Goal: Information Seeking & Learning: Find contact information

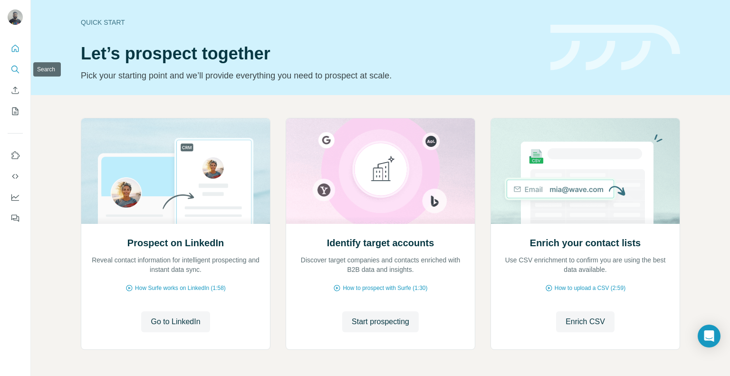
click at [9, 65] on button "Search" at bounding box center [15, 69] width 15 height 17
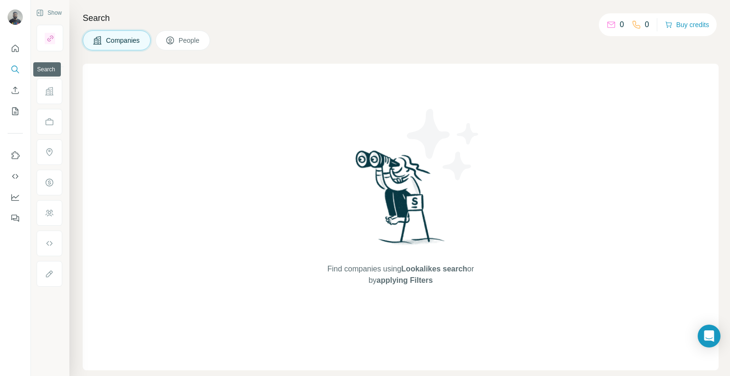
click at [12, 67] on icon "Search" at bounding box center [15, 70] width 10 height 10
click at [14, 69] on icon "Search" at bounding box center [15, 70] width 10 height 10
click at [18, 71] on icon "Search" at bounding box center [15, 70] width 10 height 10
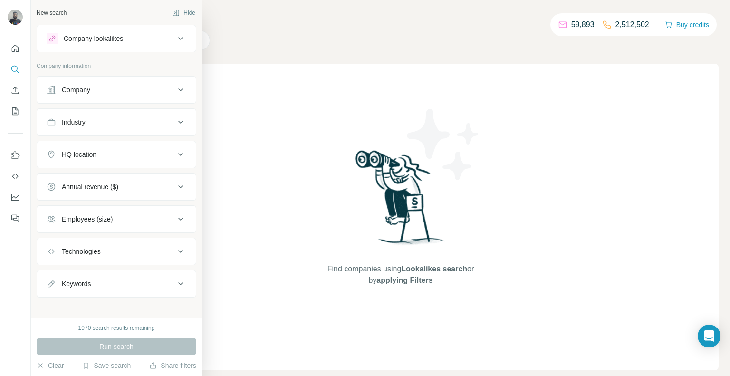
click at [117, 83] on button "Company" at bounding box center [116, 89] width 159 height 23
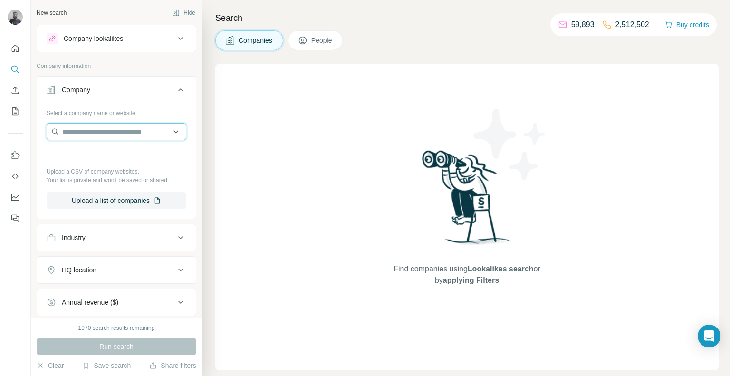
click at [101, 131] on input "text" at bounding box center [117, 131] width 140 height 17
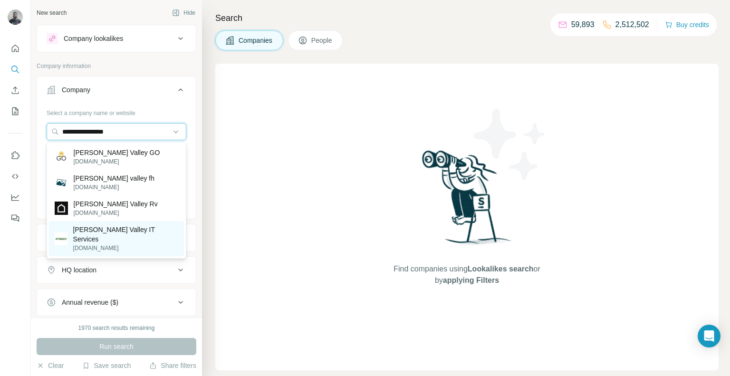
type input "**********"
click at [99, 230] on p "[PERSON_NAME] Valley IT Services" at bounding box center [125, 234] width 105 height 19
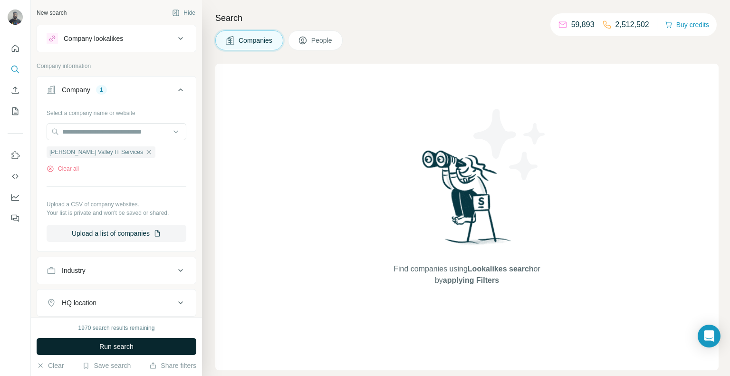
click at [99, 346] on span "Run search" at bounding box center [116, 347] width 34 height 10
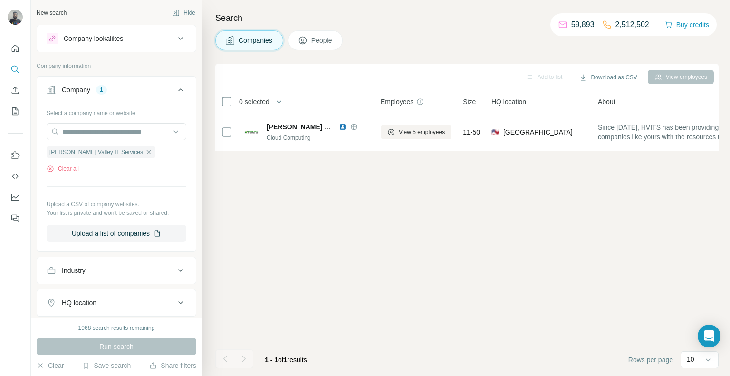
click at [328, 37] on span "People" at bounding box center [322, 41] width 22 height 10
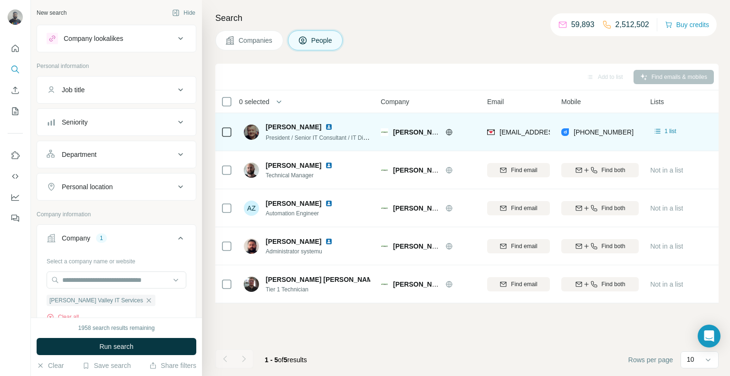
click at [626, 130] on div "[PHONE_NUMBER]" at bounding box center [599, 132] width 77 height 26
copy tr "[PHONE_NUMBER]"
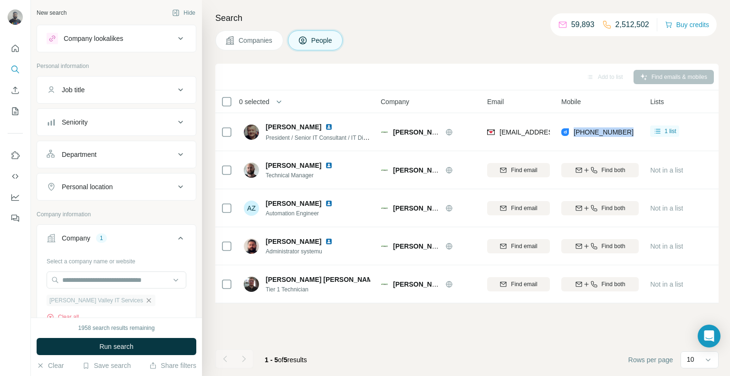
click at [147, 300] on icon "button" at bounding box center [149, 300] width 4 height 4
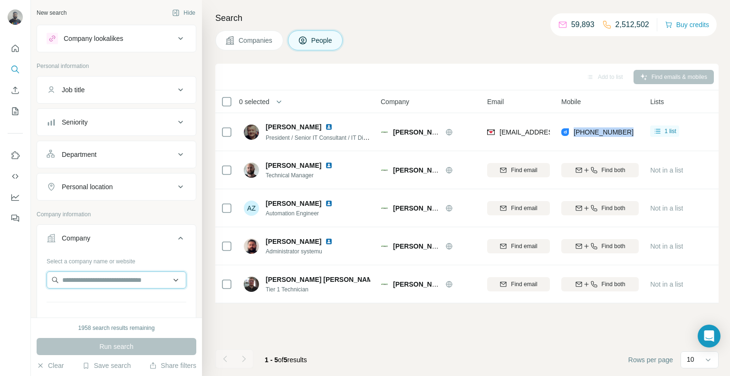
click at [93, 282] on input "text" at bounding box center [117, 279] width 140 height 17
paste input "**********"
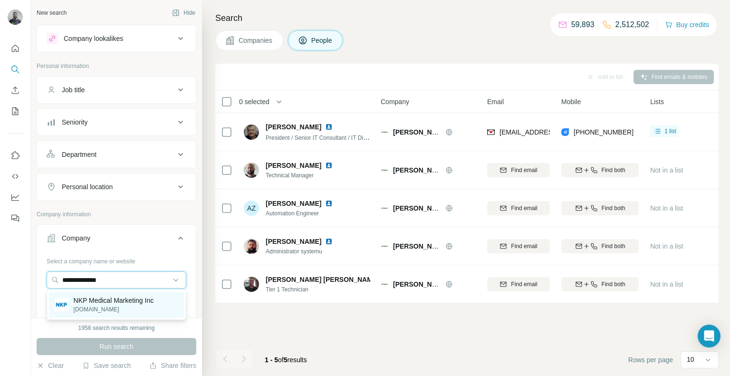
type input "**********"
click at [100, 306] on p "[DOMAIN_NAME]" at bounding box center [114, 309] width 80 height 9
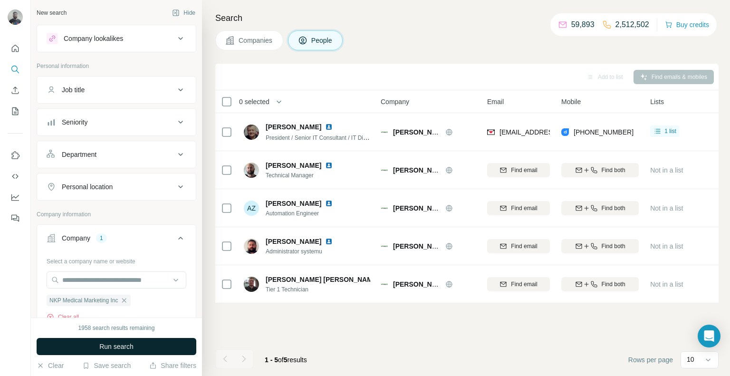
click at [124, 341] on button "Run search" at bounding box center [117, 346] width 160 height 17
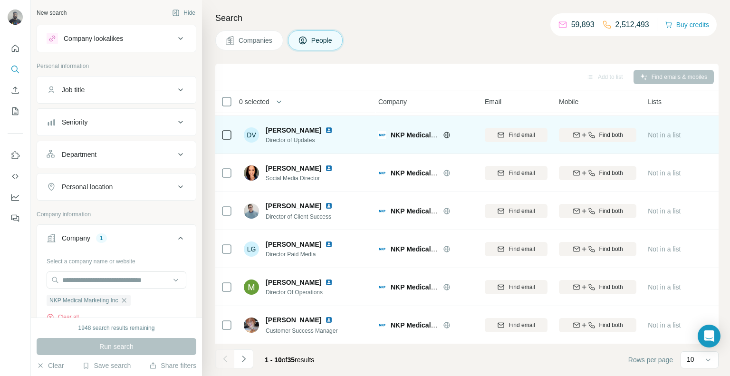
scroll to position [149, 4]
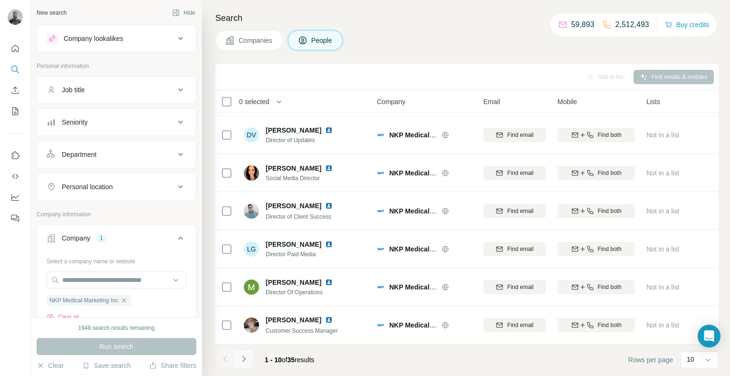
click at [242, 359] on icon "Navigate to next page" at bounding box center [244, 359] width 10 height 10
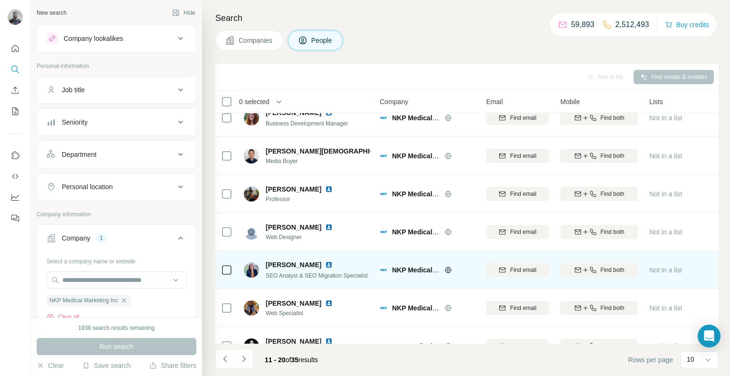
scroll to position [149, 0]
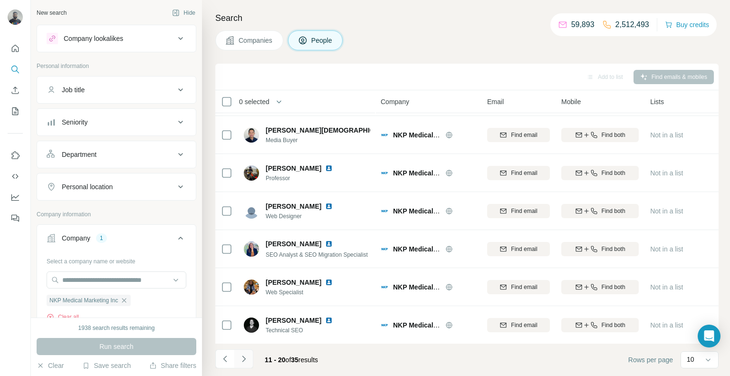
click at [245, 355] on icon "Navigate to next page" at bounding box center [244, 359] width 10 height 10
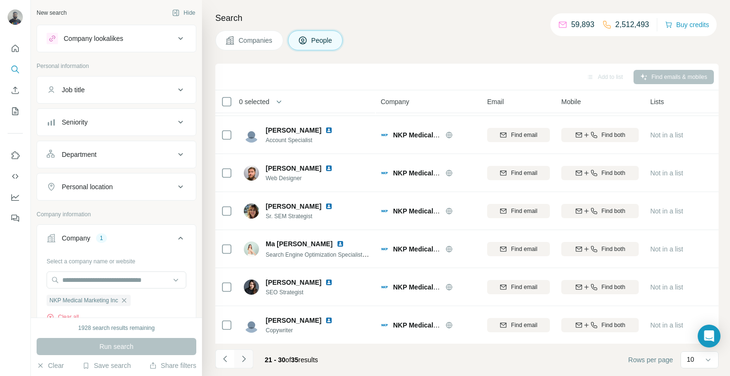
click at [245, 362] on icon "Navigate to next page" at bounding box center [244, 359] width 10 height 10
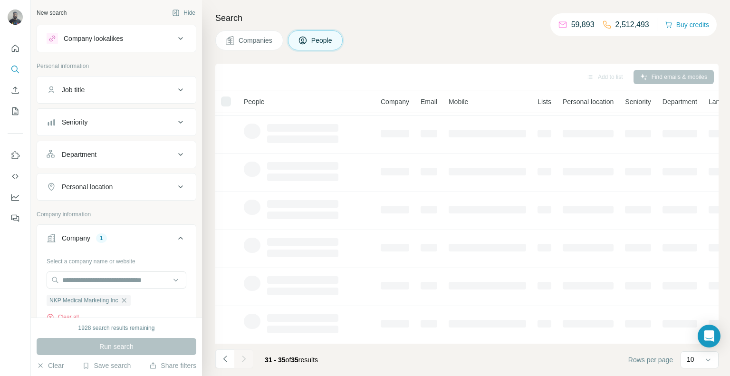
scroll to position [0, 0]
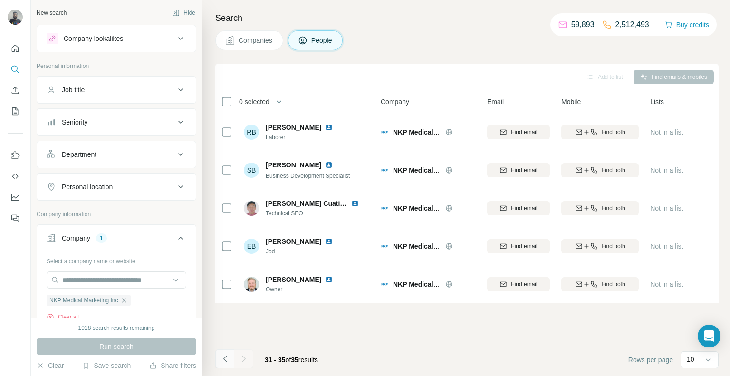
click at [227, 363] on icon "Navigate to previous page" at bounding box center [225, 359] width 10 height 10
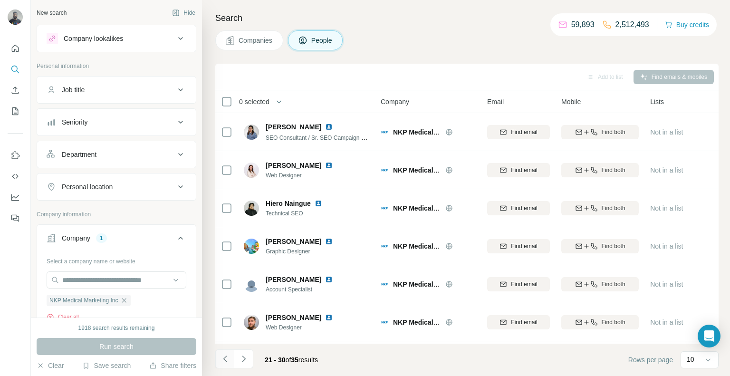
click at [227, 363] on icon "Navigate to previous page" at bounding box center [225, 359] width 10 height 10
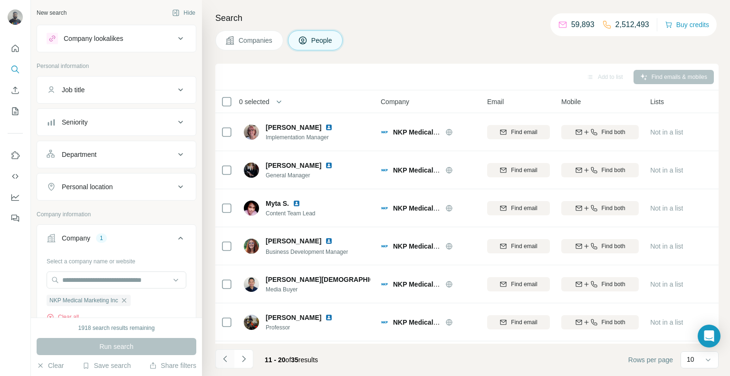
click at [227, 363] on icon "Navigate to previous page" at bounding box center [225, 359] width 10 height 10
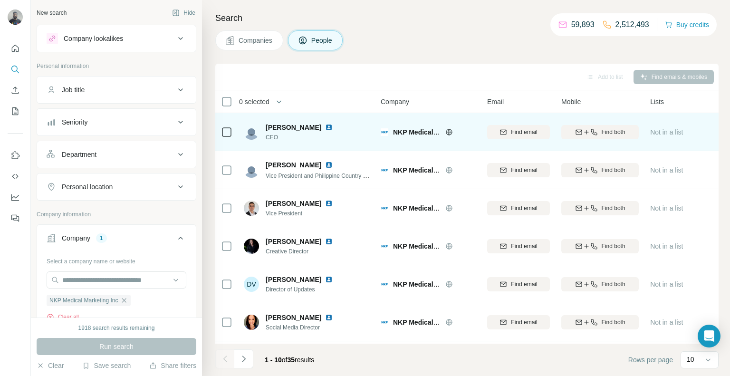
click at [591, 140] on div "Find both" at bounding box center [599, 132] width 77 height 26
click at [591, 139] on div "Find both" at bounding box center [599, 132] width 77 height 26
click at [590, 135] on div "Find both" at bounding box center [599, 132] width 77 height 9
click at [628, 126] on div "[PHONE_NUMBER]" at bounding box center [599, 132] width 77 height 26
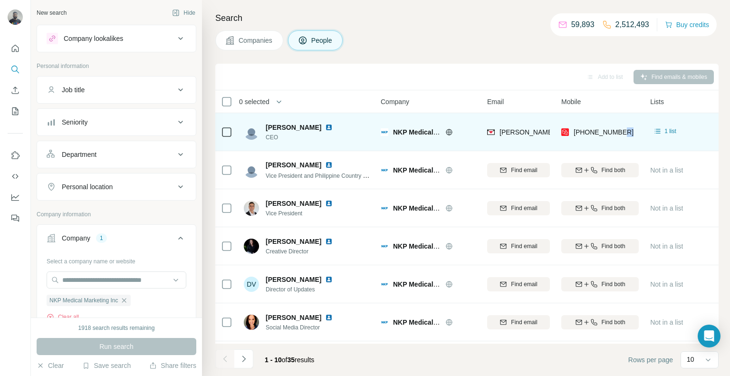
click at [628, 126] on div "[PHONE_NUMBER]" at bounding box center [599, 132] width 77 height 26
copy tr "[PHONE_NUMBER]"
